Goal: Information Seeking & Learning: Learn about a topic

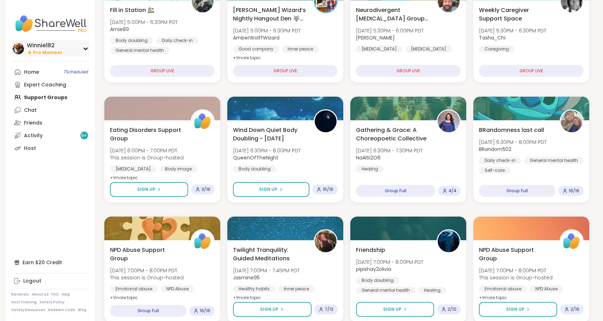
click at [41, 49] on div "Winnie182" at bounding box center [45, 46] width 36 height 8
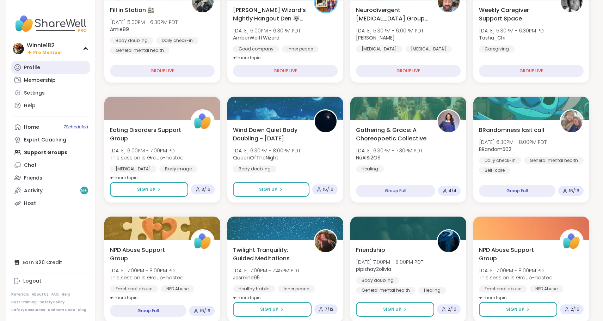
click at [37, 68] on div "Profile" at bounding box center [32, 67] width 16 height 7
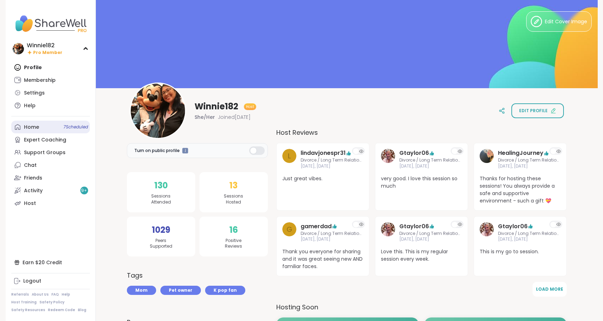
click at [39, 126] on link "Home 7 Scheduled" at bounding box center [50, 127] width 79 height 13
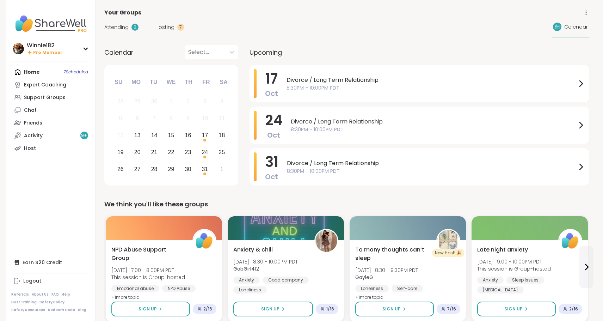
click at [45, 57] on nav "Winnie182 Pro Member Profile Membership Settings Help Home 7 Scheduled Expert C…" at bounding box center [51, 160] width 90 height 321
click at [47, 40] on div "Winnie182 Pro Member" at bounding box center [50, 48] width 79 height 17
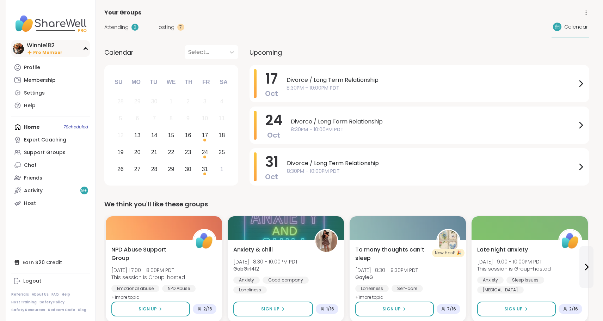
click at [47, 42] on div "Winnie182" at bounding box center [45, 46] width 36 height 8
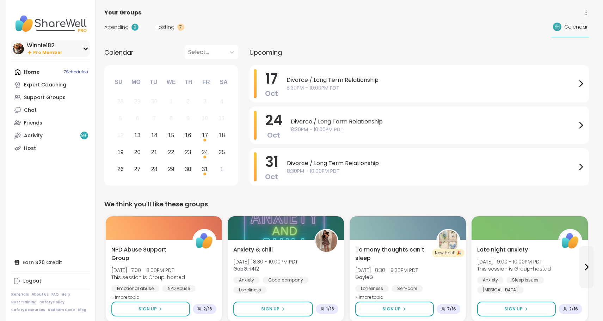
click at [21, 46] on img at bounding box center [18, 48] width 11 height 11
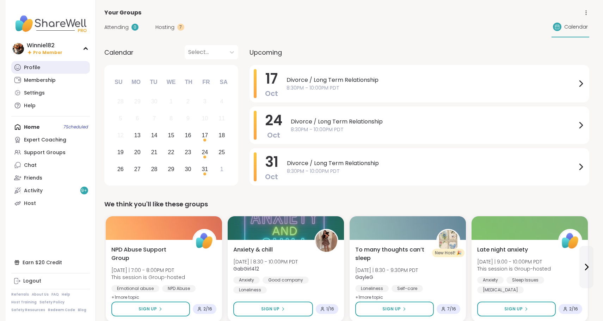
click at [33, 69] on div "Profile" at bounding box center [32, 67] width 16 height 7
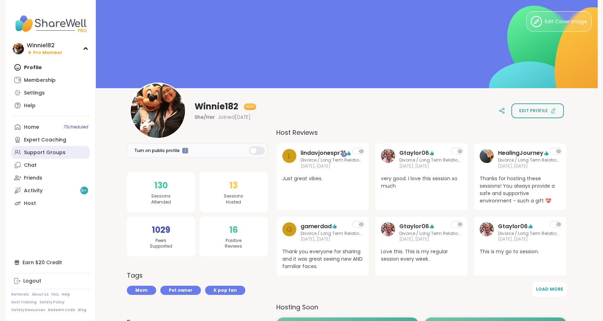
click at [50, 154] on div "Support Groups" at bounding box center [45, 152] width 42 height 7
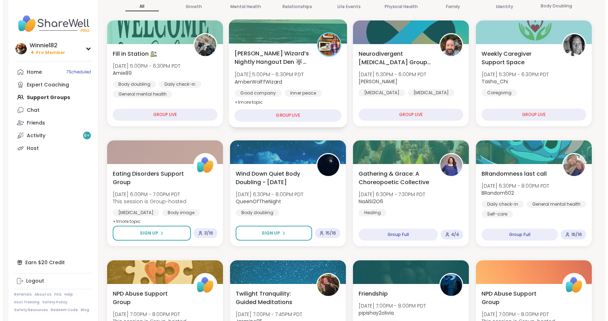
scroll to position [70, 0]
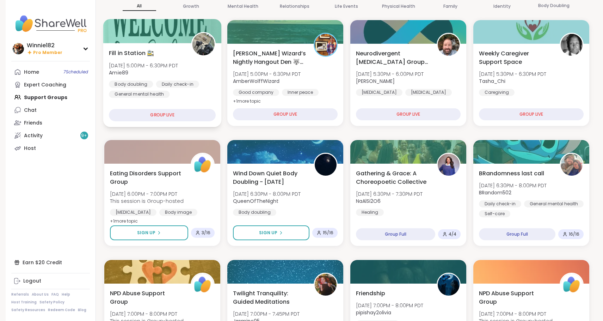
click at [204, 100] on div "Fill in Station 🚉 Mon, Oct 13 | 5:00PM - 6:30PM PDT Amie89 Body doubling Daily …" at bounding box center [162, 85] width 118 height 84
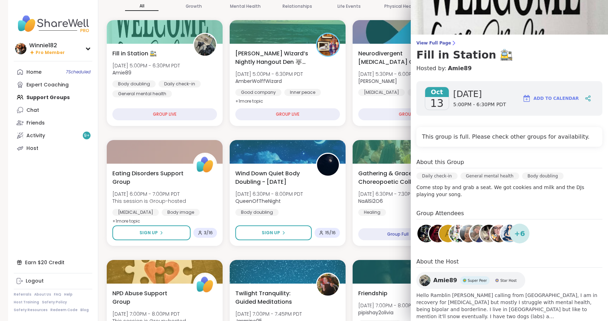
scroll to position [45, 0]
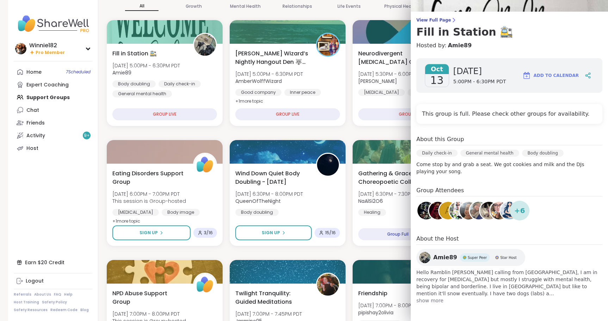
click at [419, 256] on img at bounding box center [424, 257] width 11 height 11
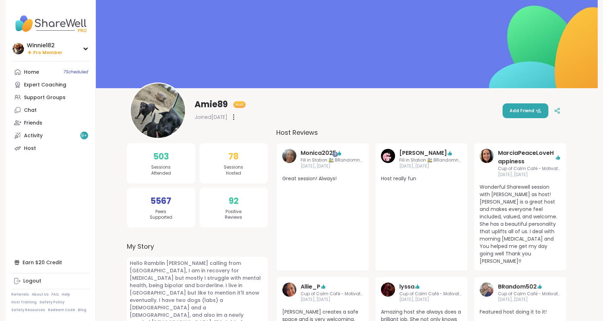
click at [57, 21] on img at bounding box center [50, 23] width 79 height 25
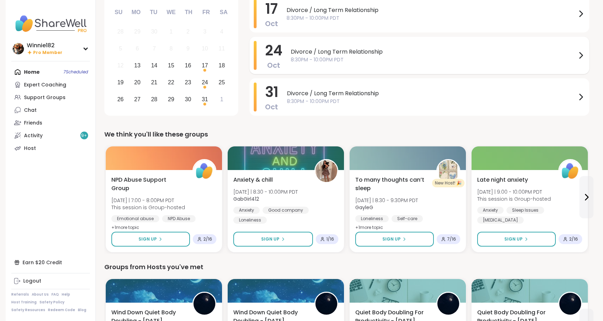
scroll to position [70, 0]
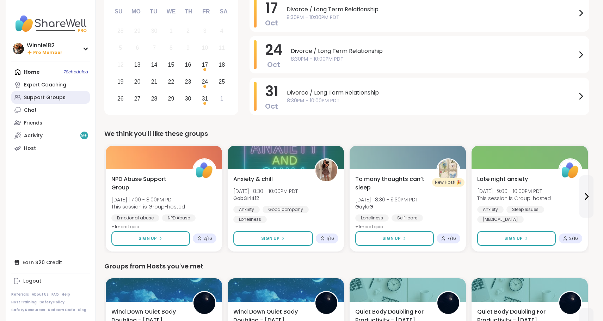
click at [58, 98] on div "Support Groups" at bounding box center [45, 97] width 42 height 7
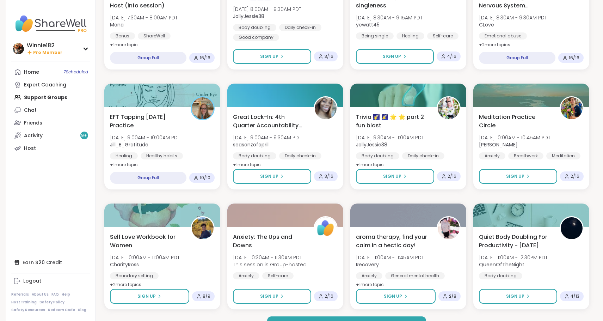
scroll to position [863, 0]
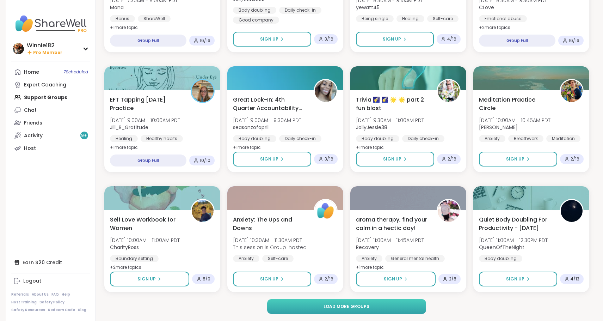
click at [409, 309] on button "Load more groups" at bounding box center [346, 306] width 159 height 15
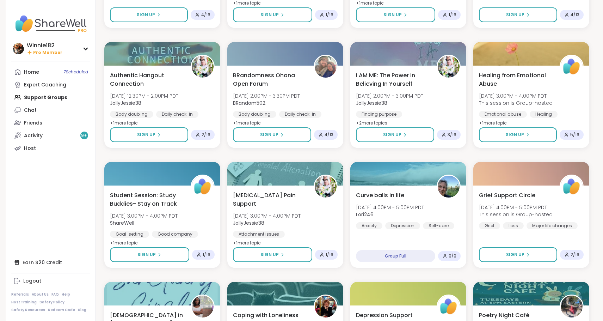
scroll to position [1251, 0]
